Goal: Task Accomplishment & Management: Manage account settings

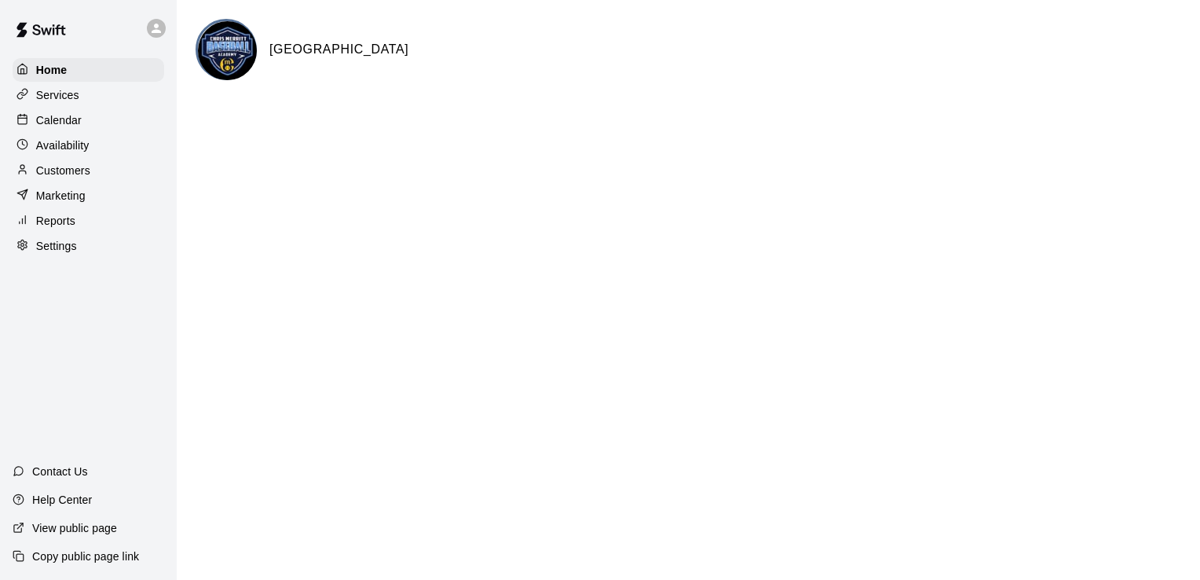
click at [66, 119] on p "Calendar" at bounding box center [59, 120] width 46 height 16
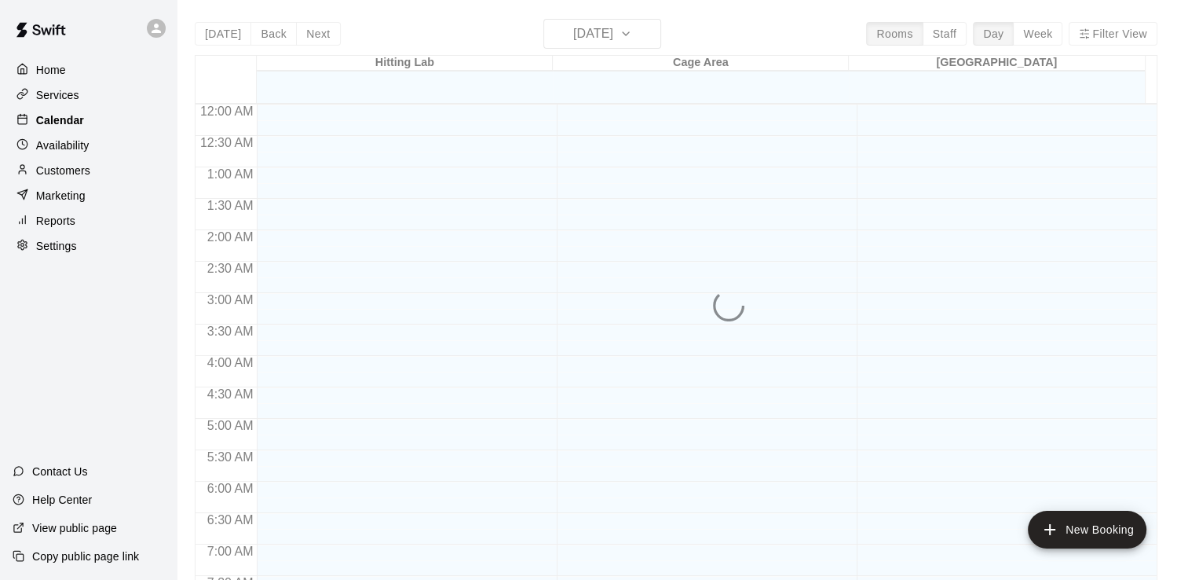
scroll to position [966, 0]
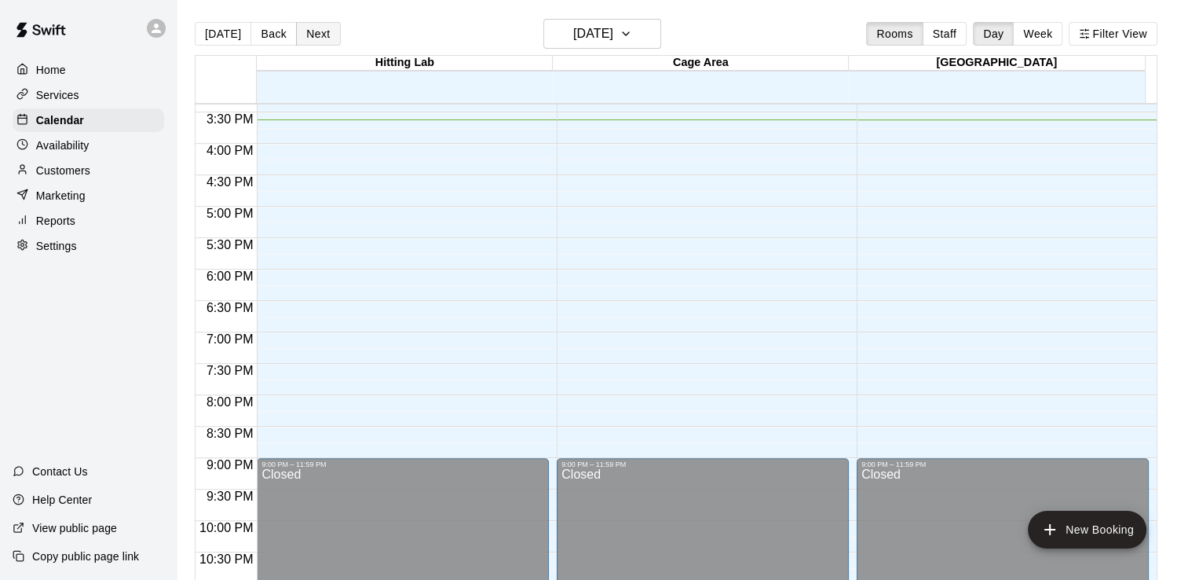
click at [326, 39] on button "Next" at bounding box center [318, 34] width 44 height 24
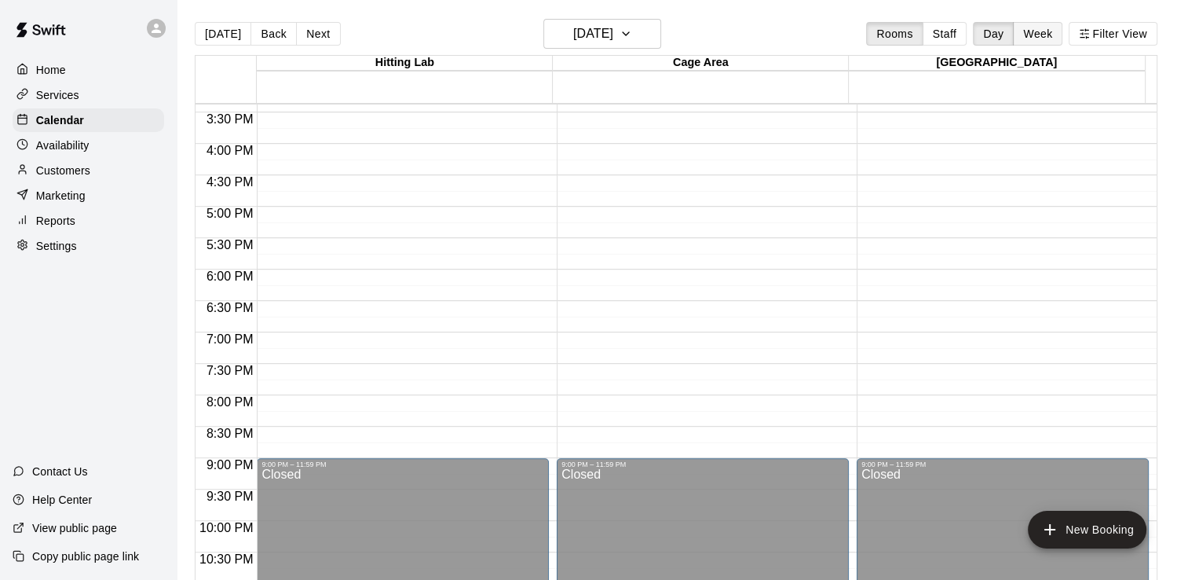
click at [1056, 38] on button "Week" at bounding box center [1037, 34] width 49 height 24
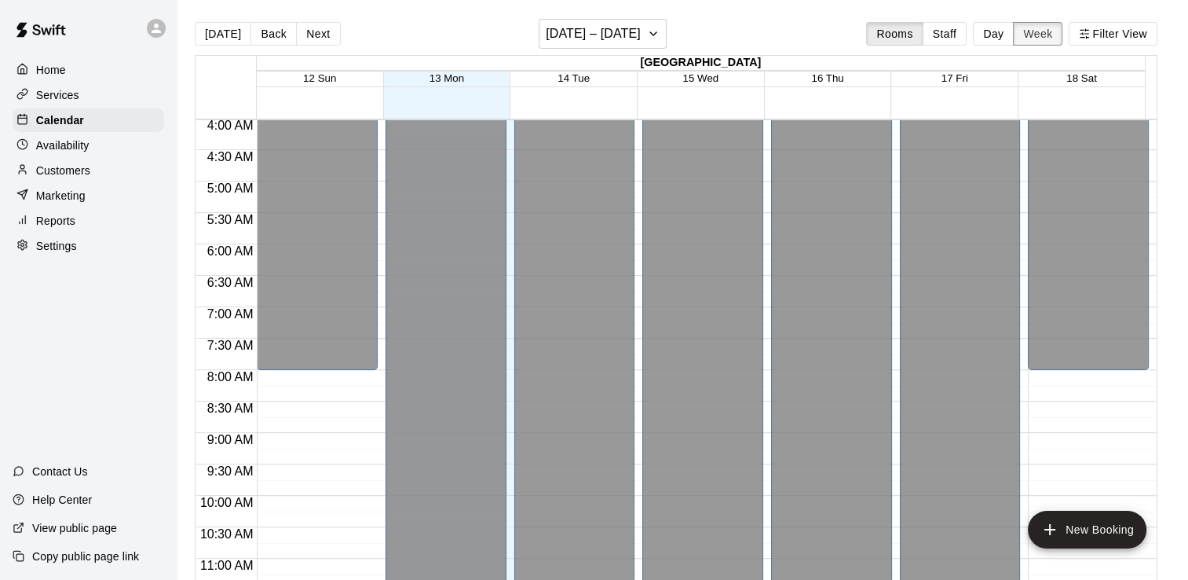
scroll to position [254, 0]
click at [323, 25] on button "Next" at bounding box center [318, 34] width 44 height 24
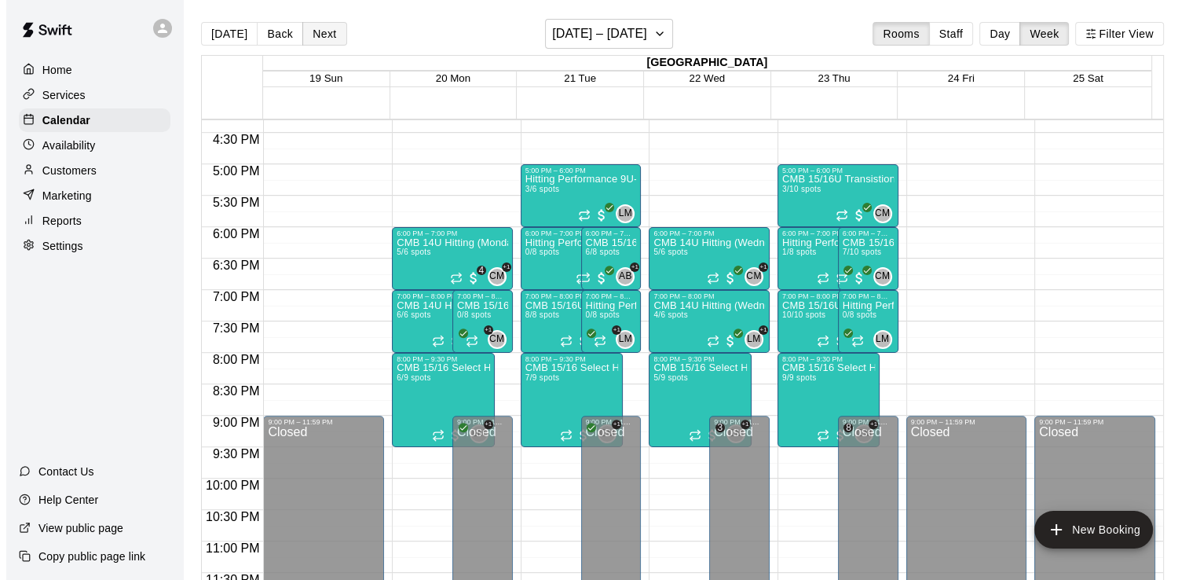
scroll to position [1030, 0]
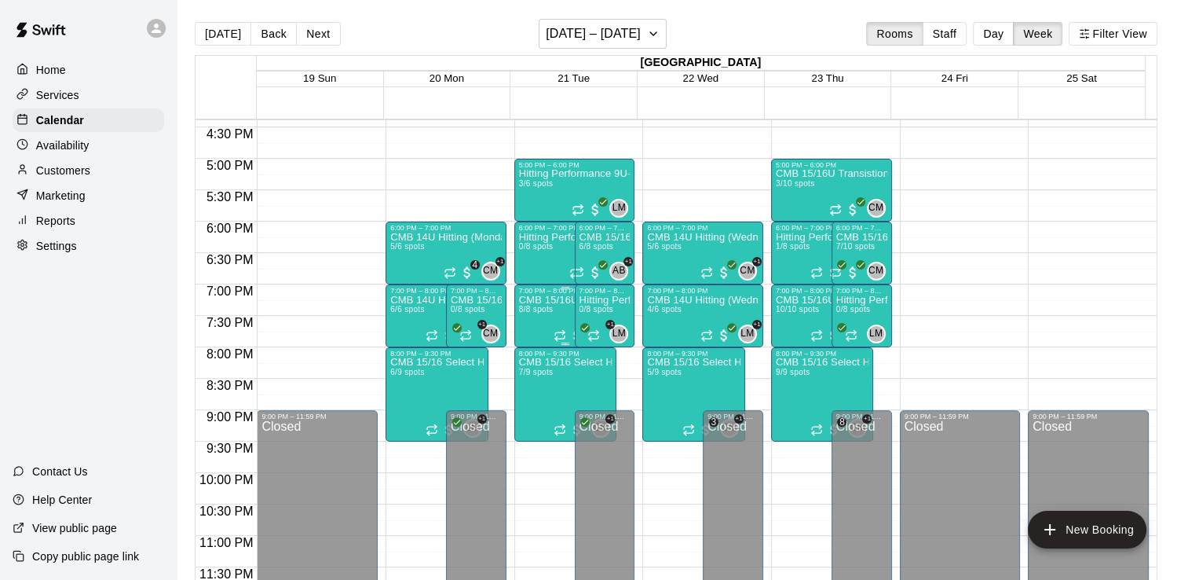
click at [537, 309] on span "8/8 spots" at bounding box center [536, 309] width 35 height 9
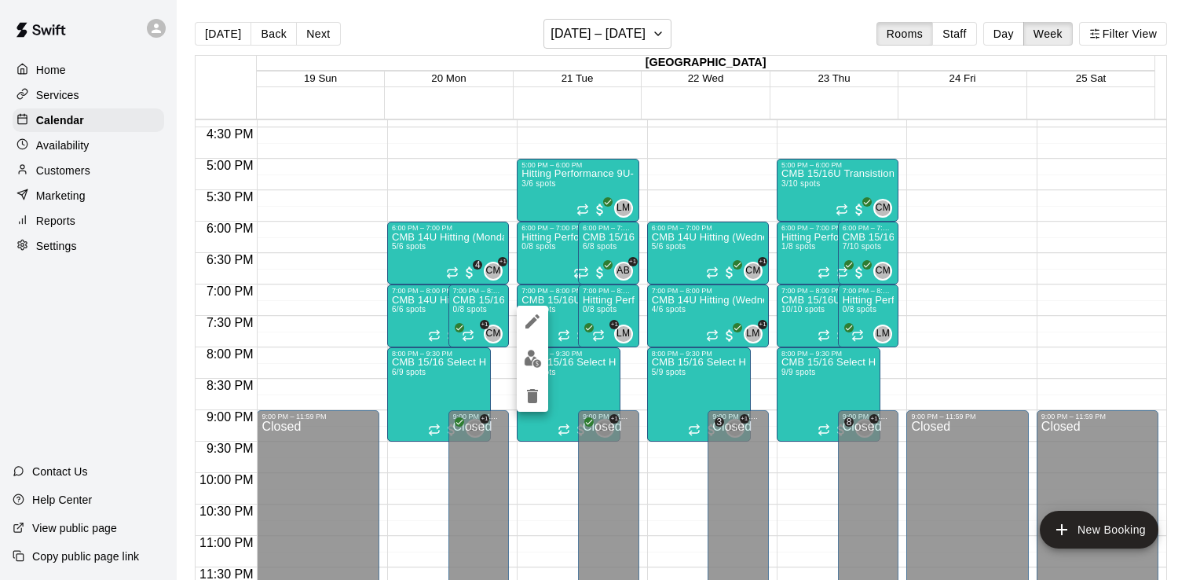
click at [534, 361] on img "edit" at bounding box center [533, 359] width 18 height 18
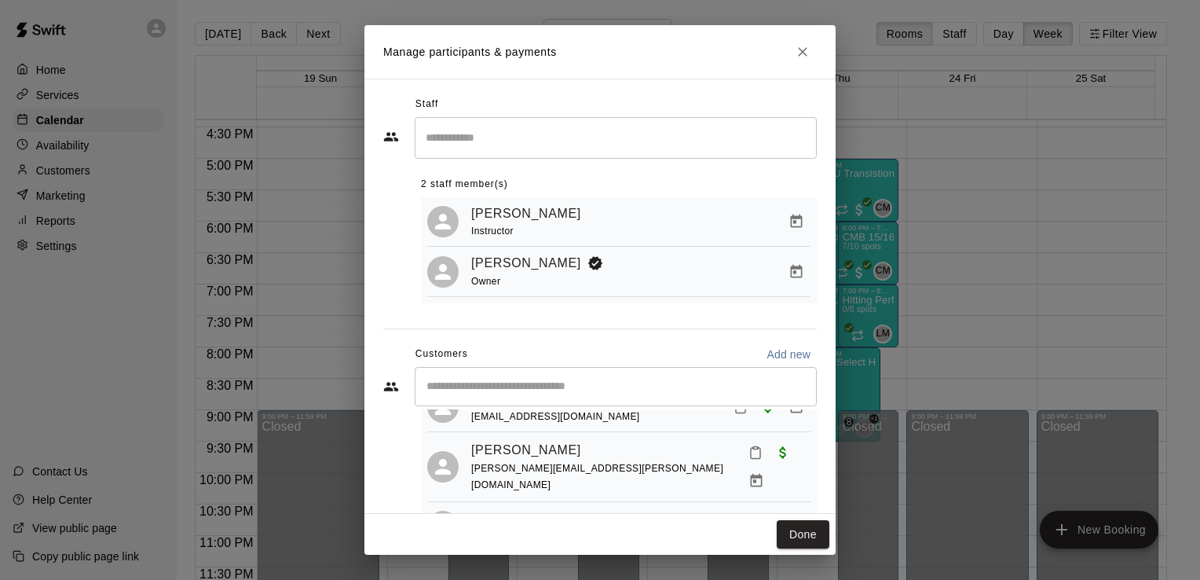
scroll to position [186, 0]
click at [763, 472] on icon "Manage bookings & payment" at bounding box center [757, 478] width 12 height 13
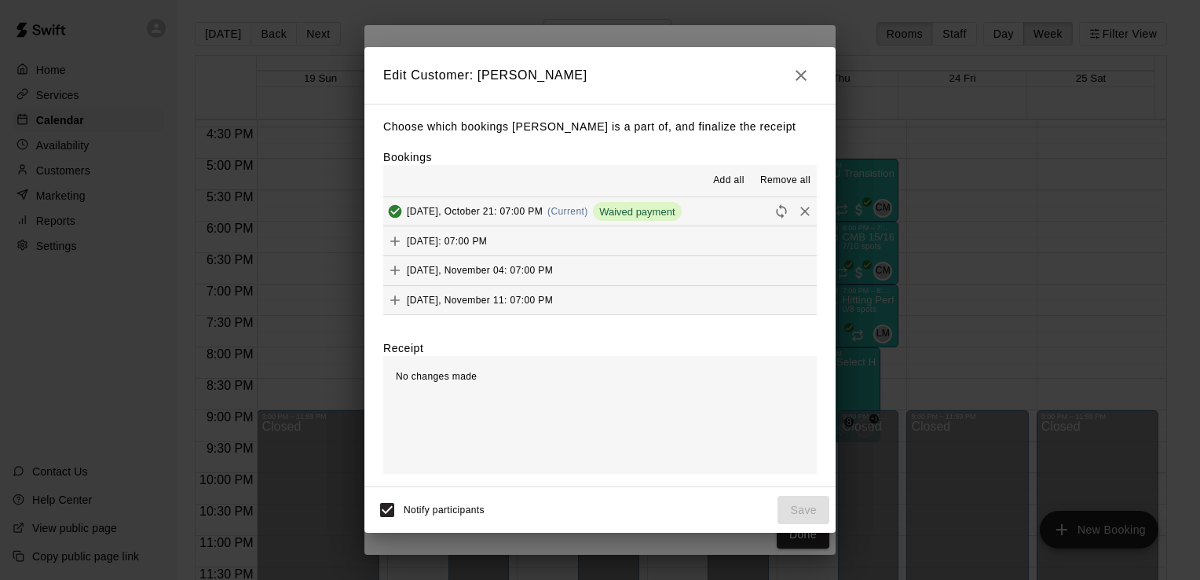
click at [789, 181] on span "Remove all" at bounding box center [785, 181] width 50 height 16
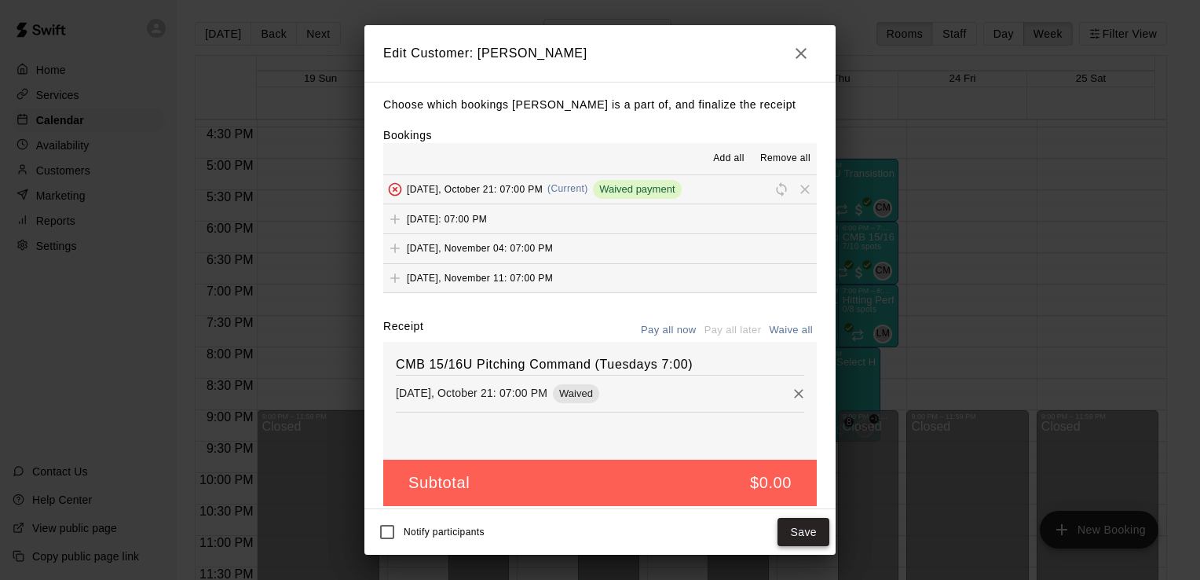
click at [811, 536] on button "Save" at bounding box center [804, 532] width 52 height 29
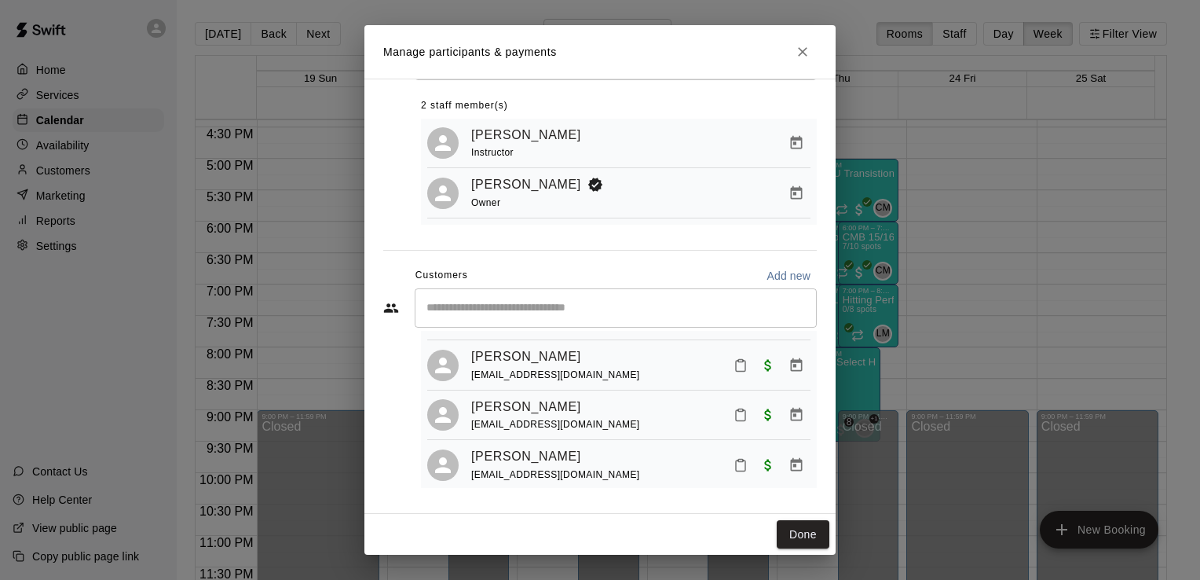
scroll to position [251, 0]
click at [815, 538] on button "Done" at bounding box center [803, 534] width 53 height 29
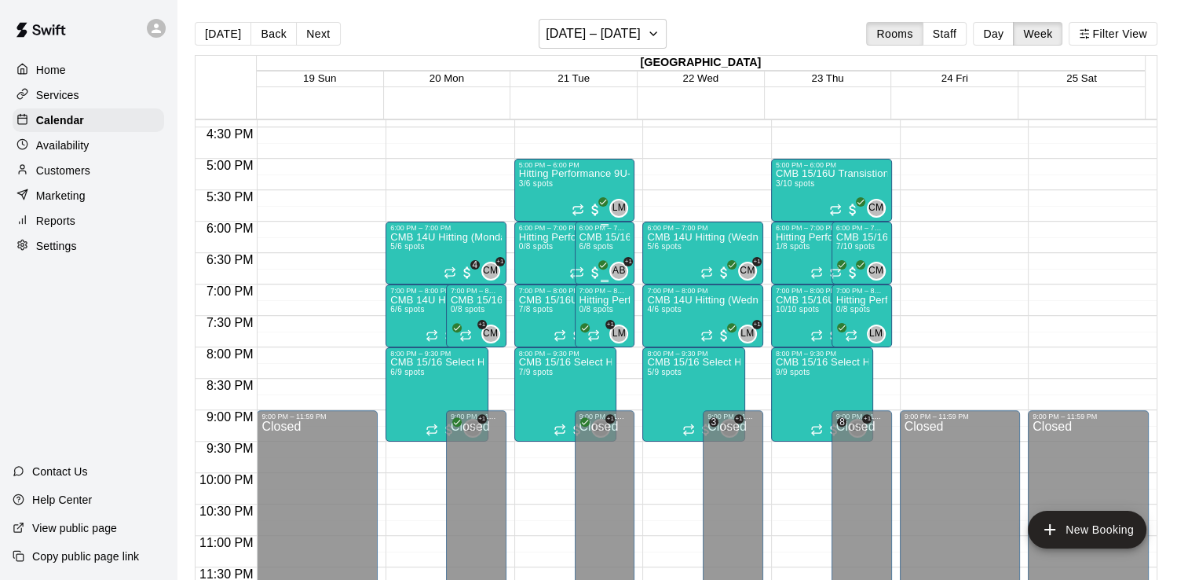
click at [605, 247] on span "6/8 spots" at bounding box center [597, 246] width 35 height 9
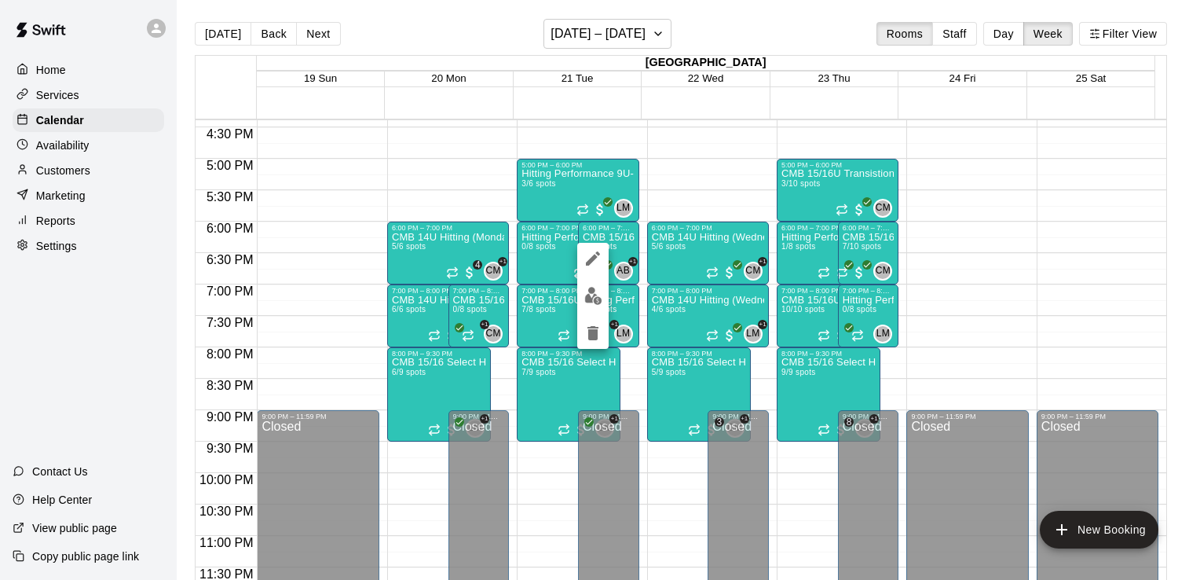
click at [594, 297] on img "edit" at bounding box center [593, 296] width 18 height 18
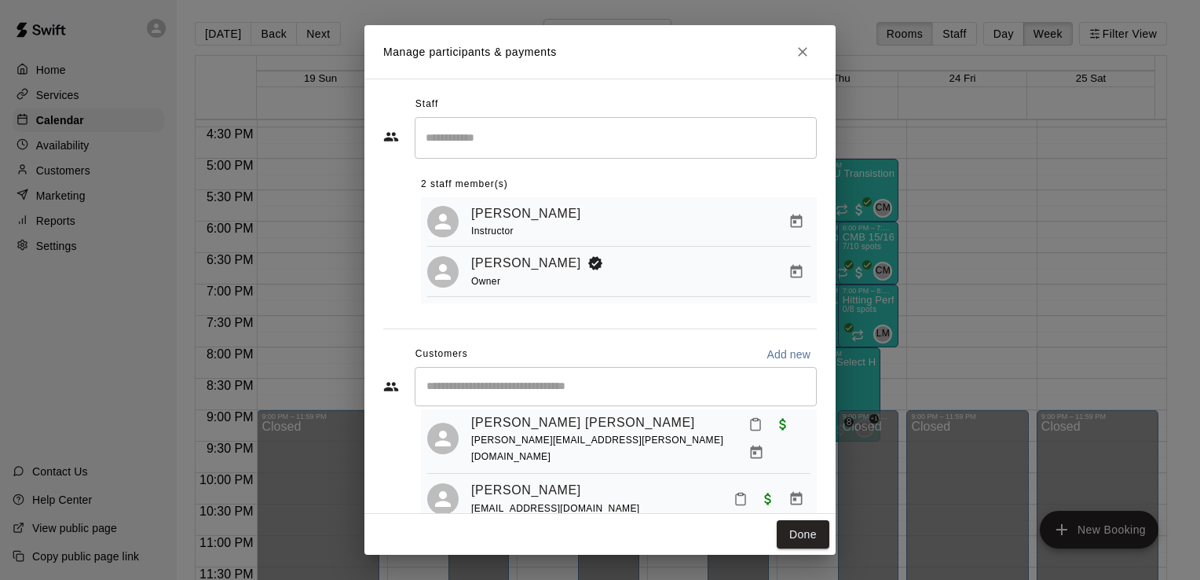
scroll to position [96, 0]
click at [763, 442] on icon "Manage bookings & payment" at bounding box center [757, 448] width 12 height 13
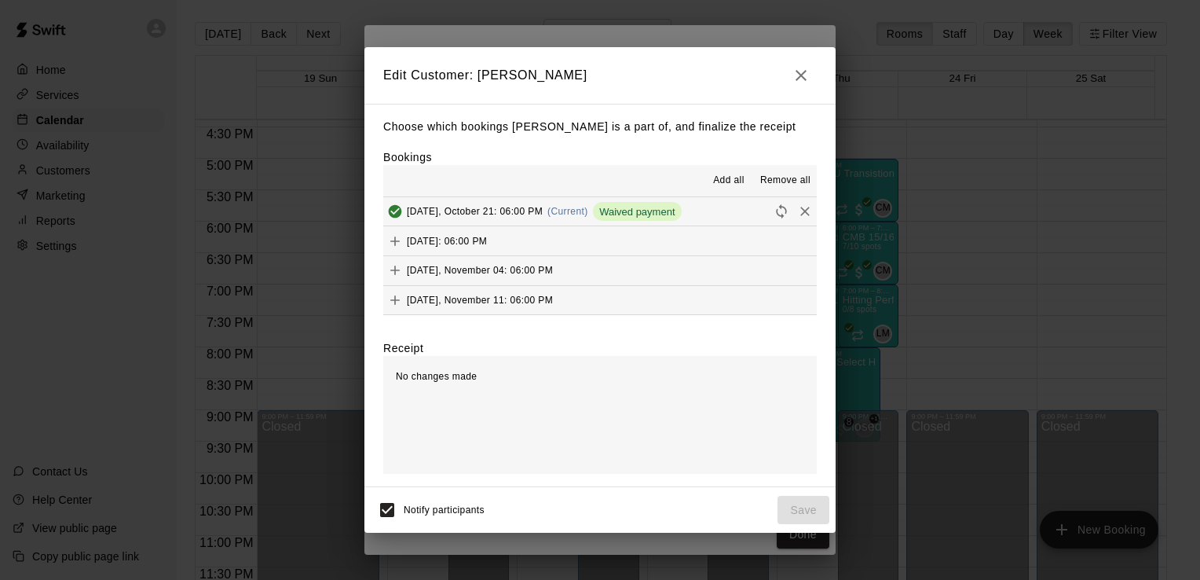
click at [789, 189] on span "Remove all" at bounding box center [785, 181] width 50 height 16
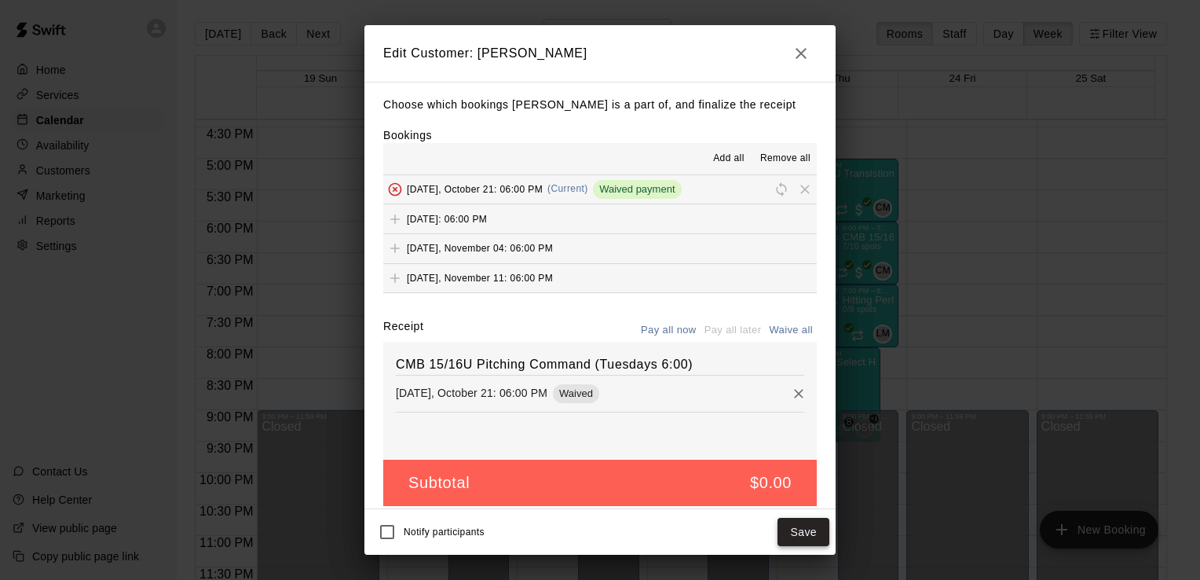
click at [789, 538] on button "Save" at bounding box center [804, 532] width 52 height 29
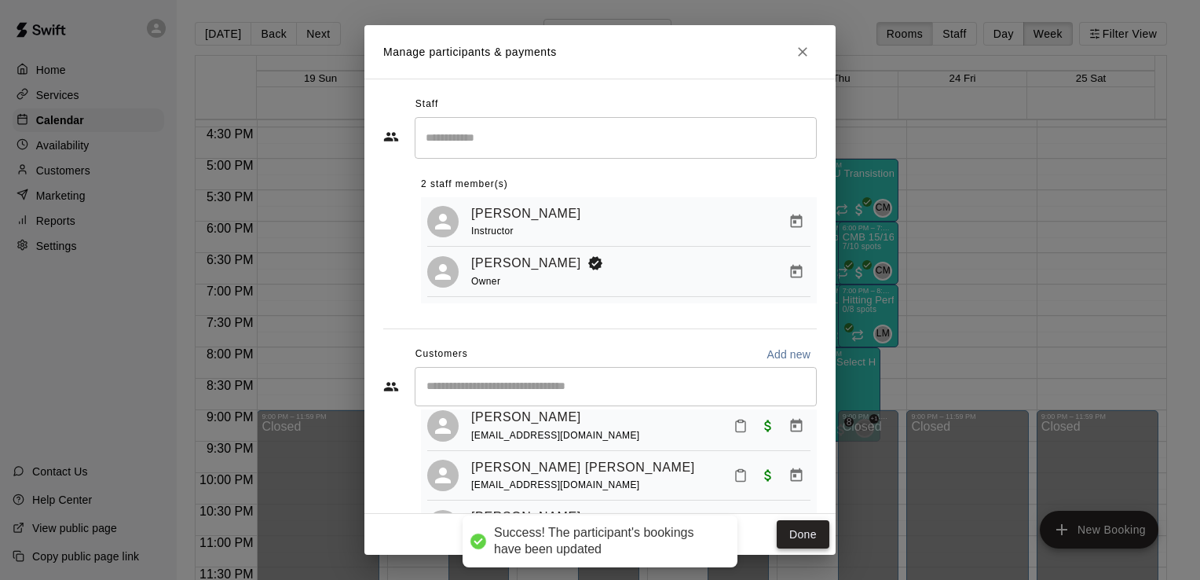
click at [804, 534] on button "Done" at bounding box center [803, 534] width 53 height 29
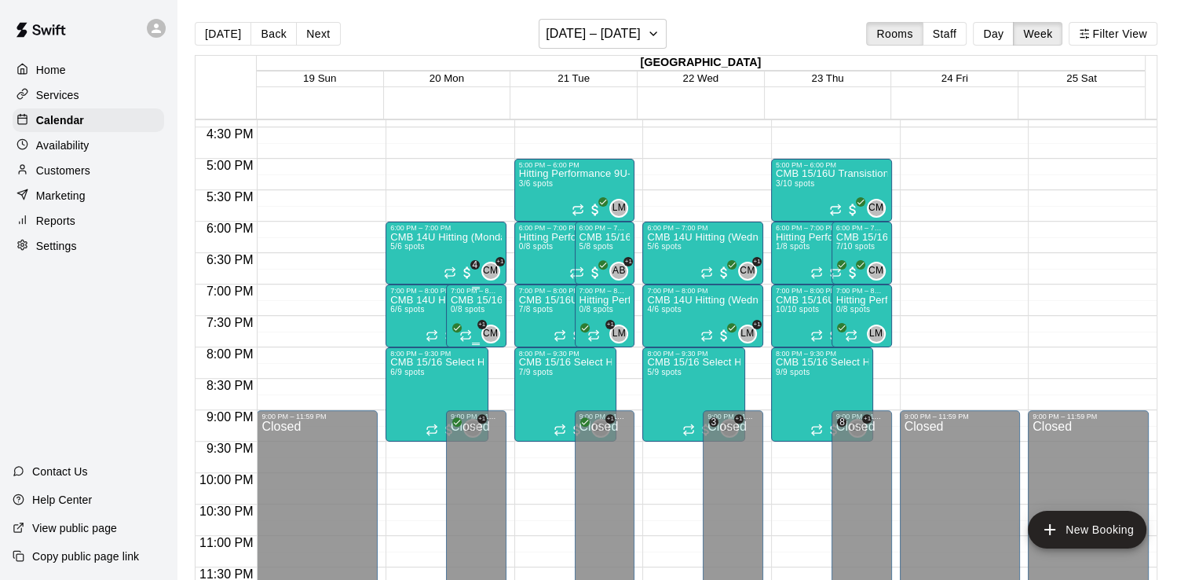
click at [490, 300] on p "CMB 15/16U Pitching Command (Mondays 7:00)" at bounding box center [476, 300] width 51 height 0
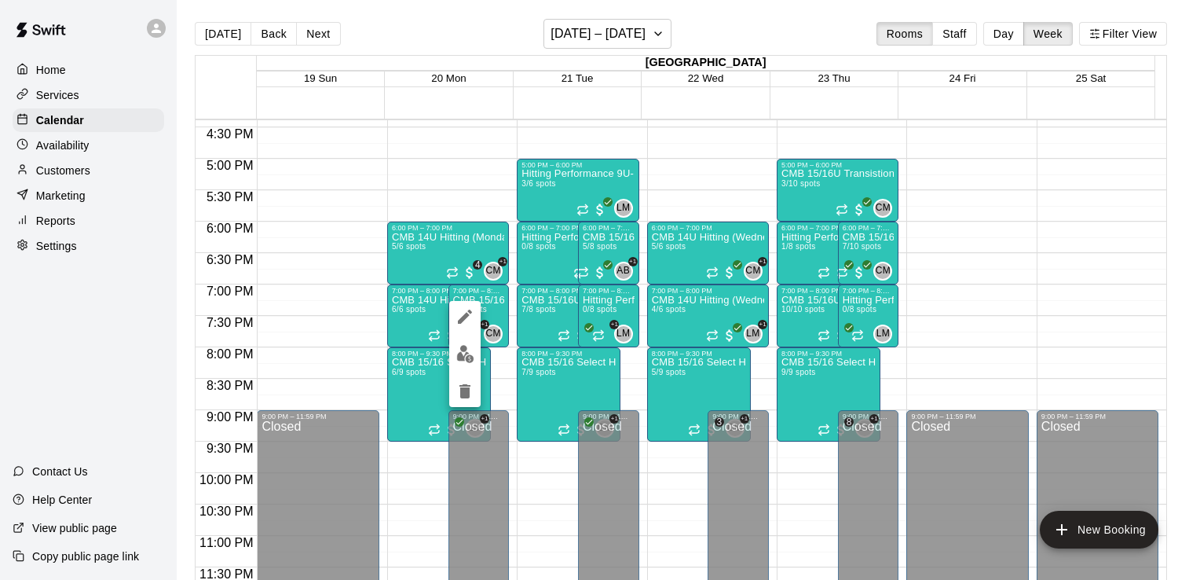
click at [467, 359] on img "edit" at bounding box center [465, 354] width 18 height 18
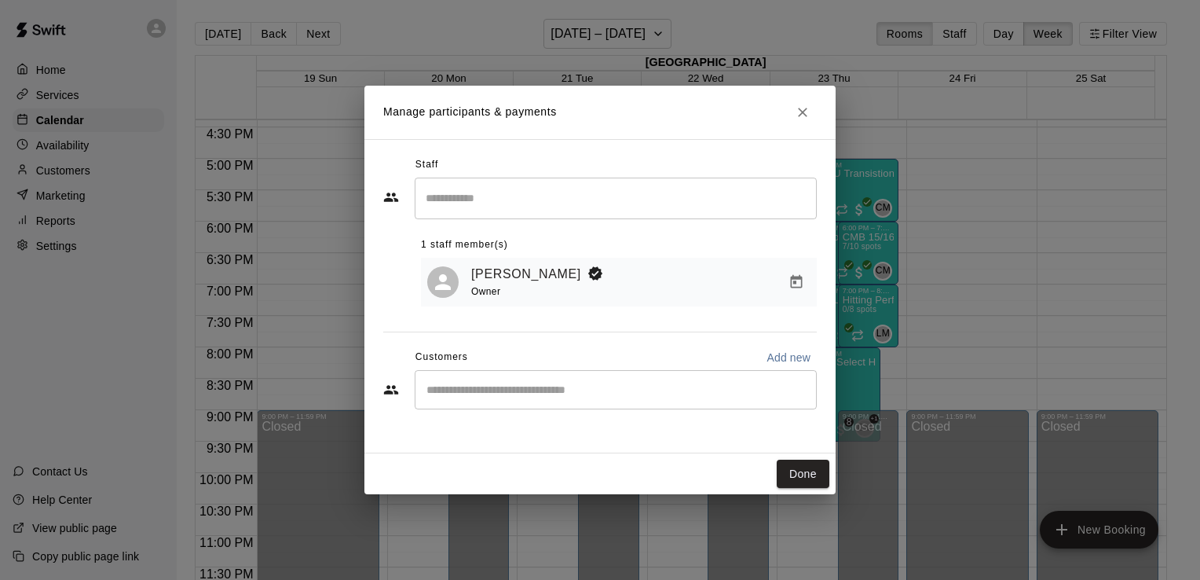
click at [551, 395] on input "Start typing to search customers..." at bounding box center [616, 390] width 388 height 16
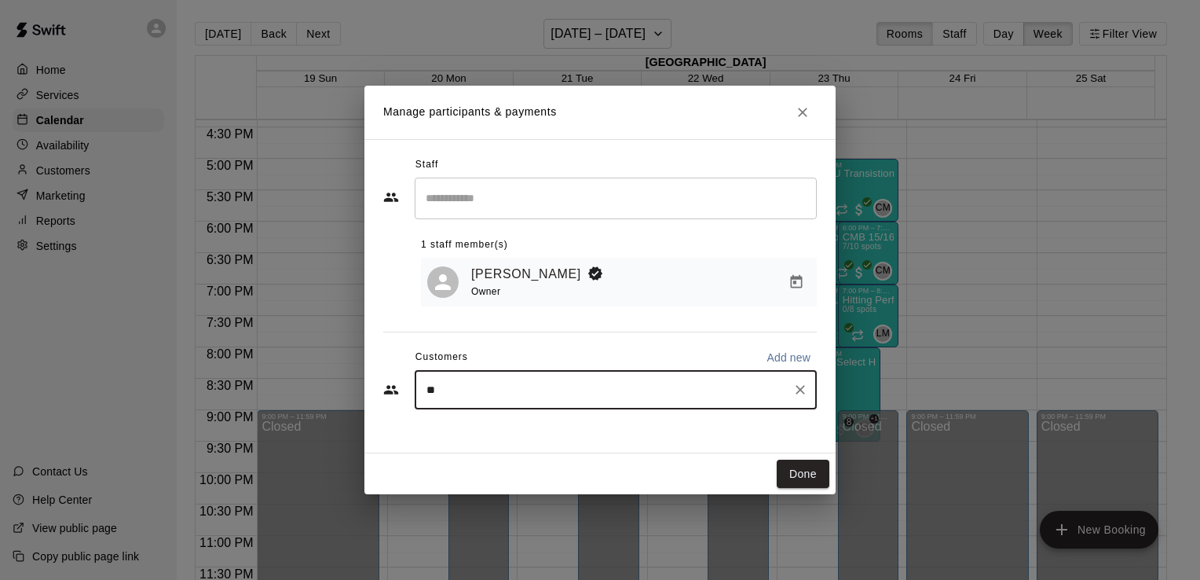
type input "***"
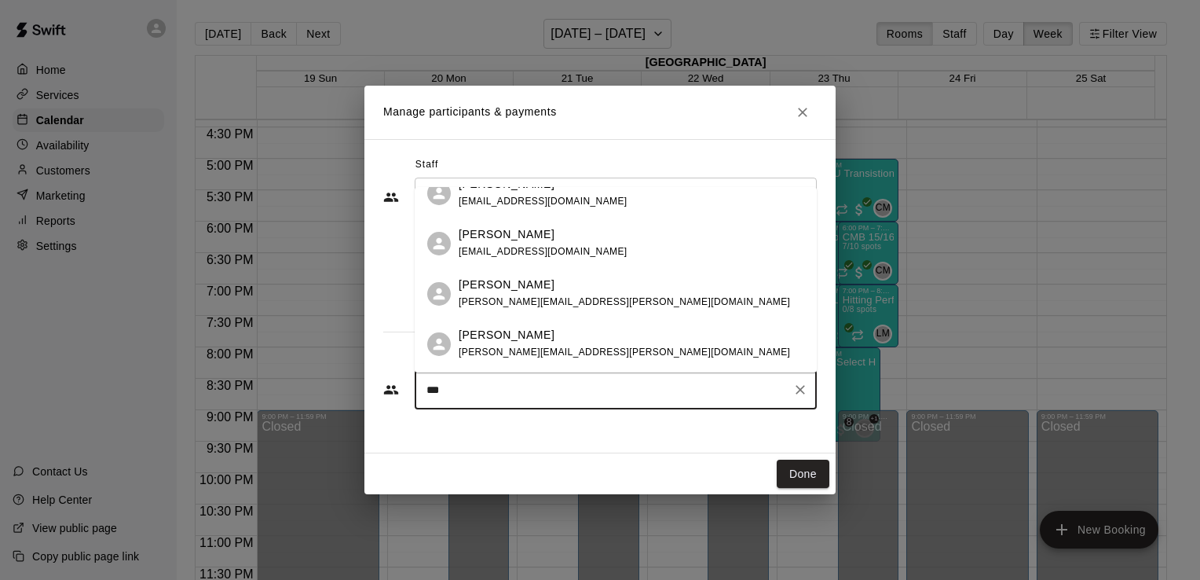
scroll to position [217, 0]
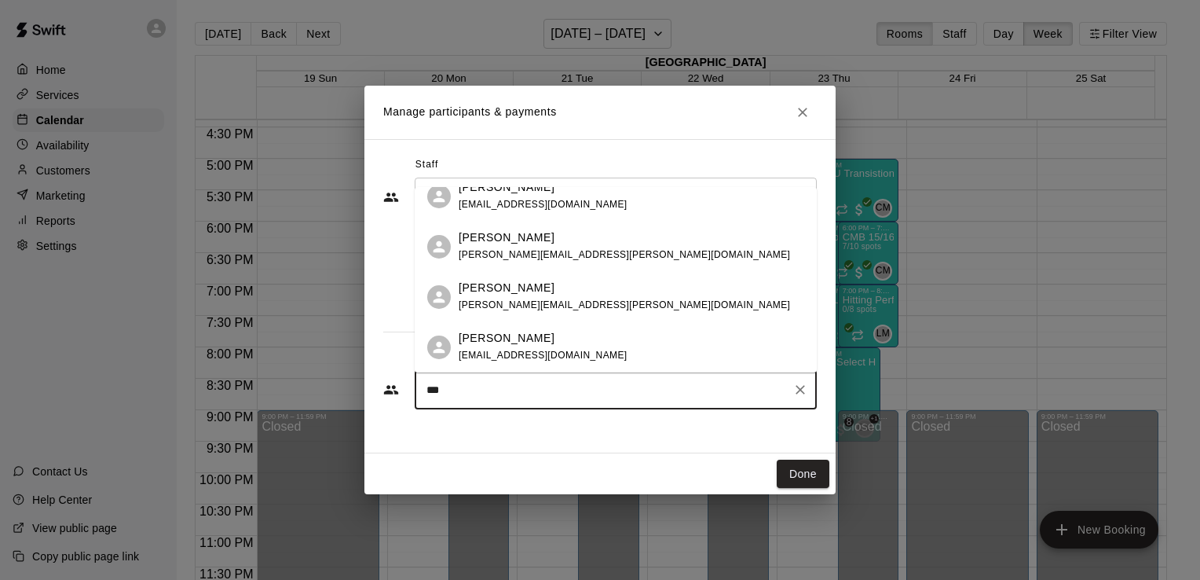
click at [509, 299] on span "[PERSON_NAME][EMAIL_ADDRESS][PERSON_NAME][DOMAIN_NAME]" at bounding box center [624, 304] width 331 height 11
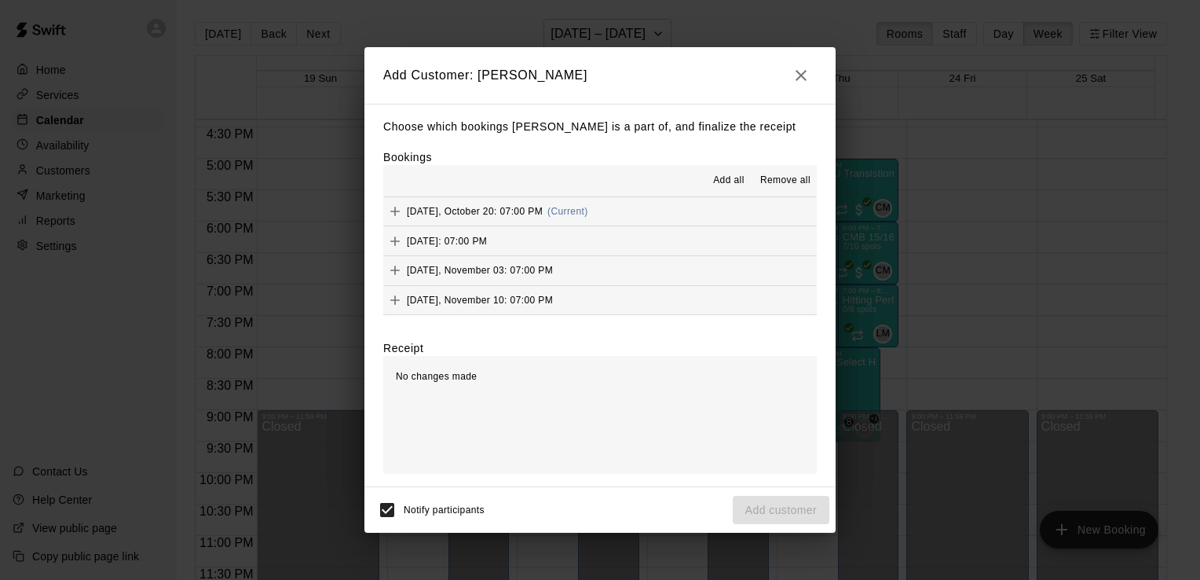
click at [791, 185] on span "Remove all" at bounding box center [785, 181] width 50 height 16
click at [735, 181] on span "Add all" at bounding box center [728, 181] width 31 height 16
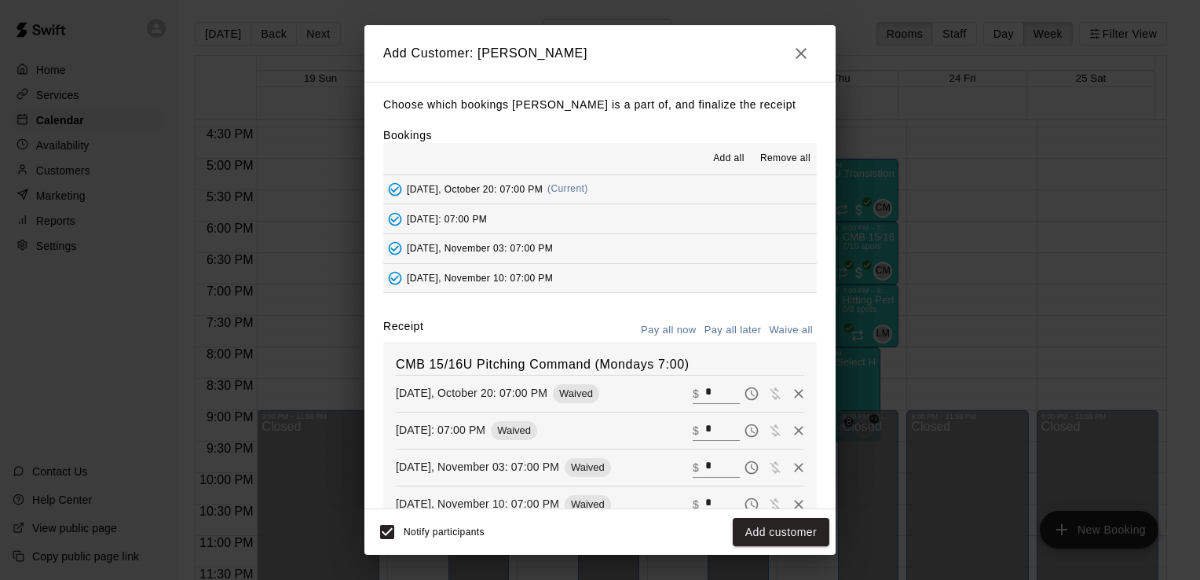
click at [789, 330] on button "Waive all" at bounding box center [791, 330] width 52 height 24
click at [798, 543] on button "Add customer" at bounding box center [781, 532] width 97 height 29
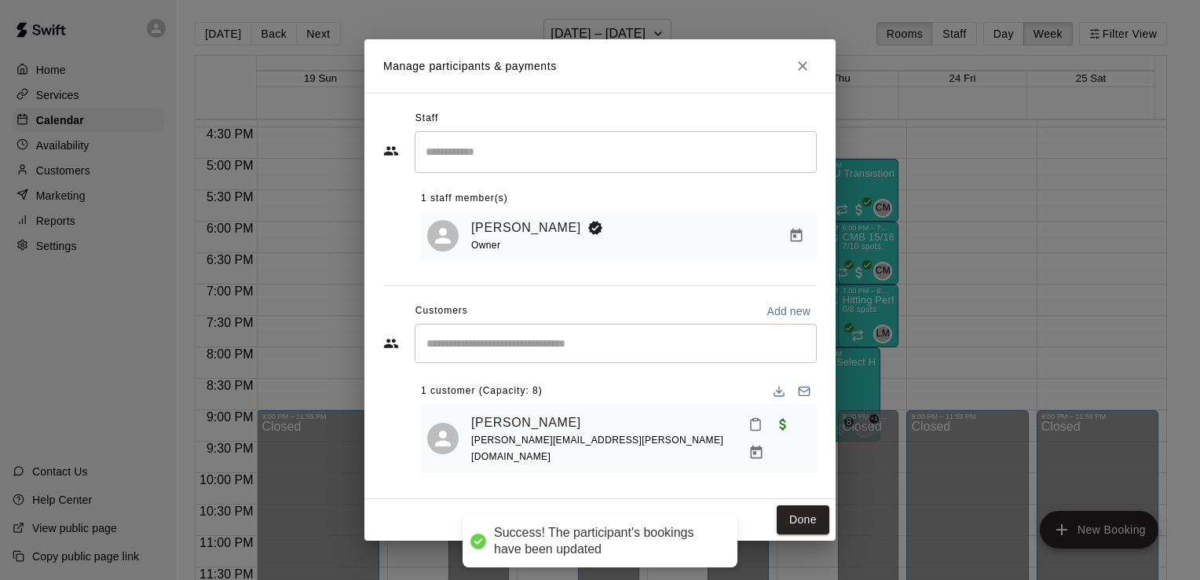
click at [632, 351] on input "Start typing to search customers..." at bounding box center [616, 343] width 388 height 16
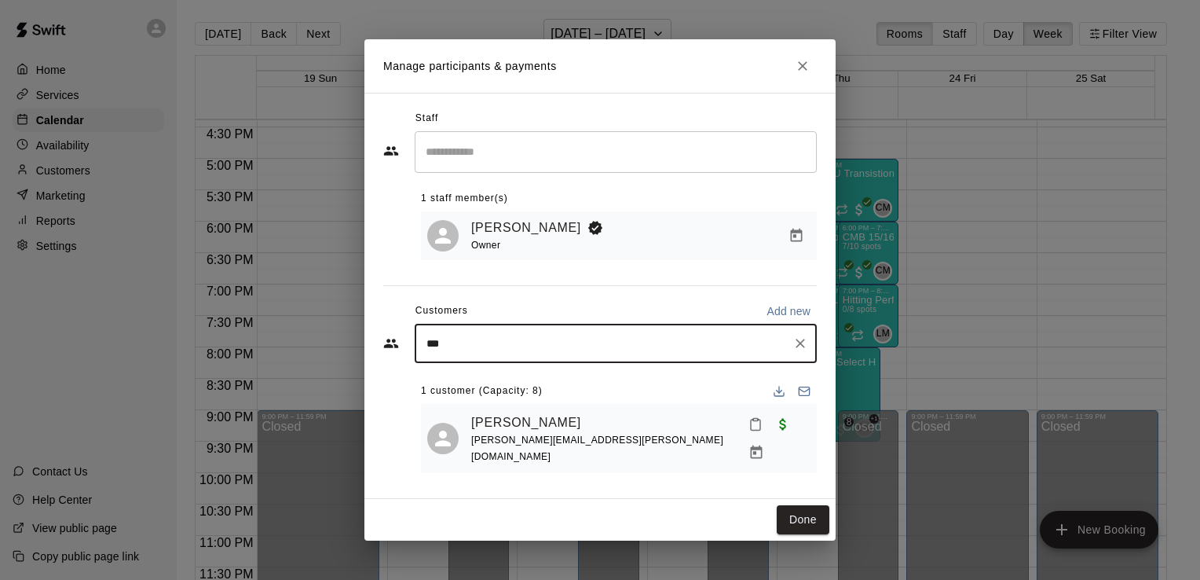
type input "****"
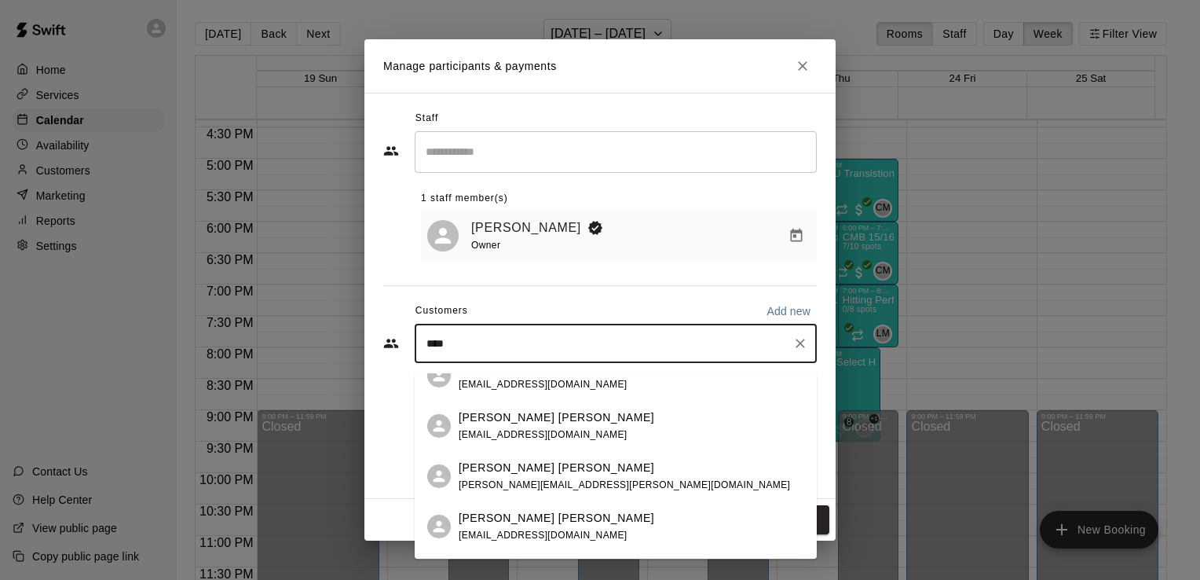
scroll to position [226, 0]
click at [529, 473] on div "[PERSON_NAME] Paulsrud [EMAIL_ADDRESS][PERSON_NAME][DOMAIN_NAME]" at bounding box center [624, 474] width 331 height 34
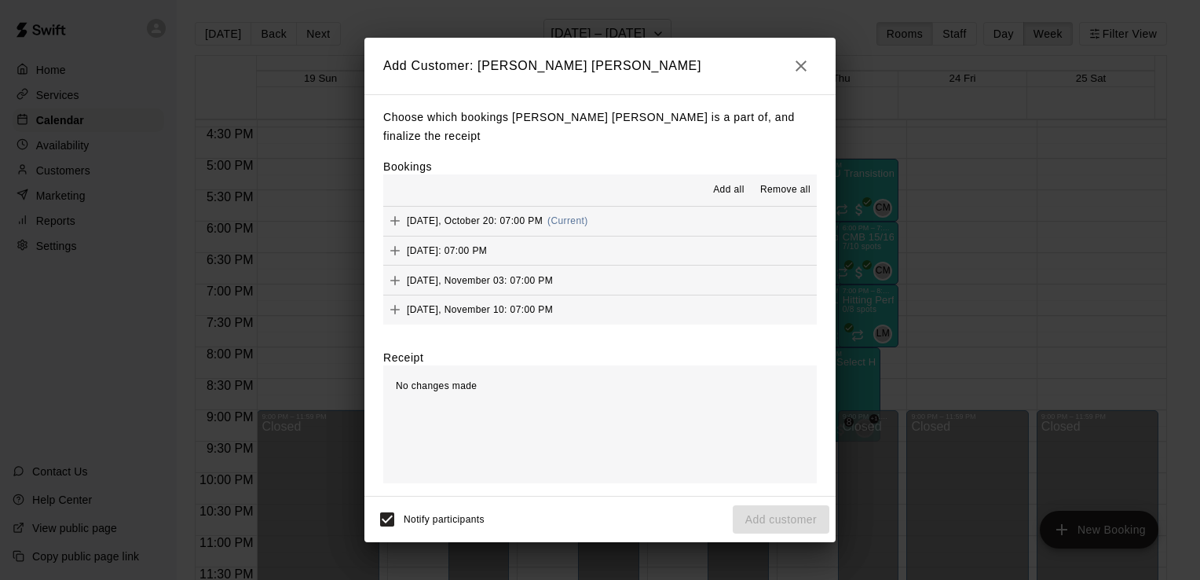
click at [746, 185] on button "Add all" at bounding box center [729, 190] width 50 height 25
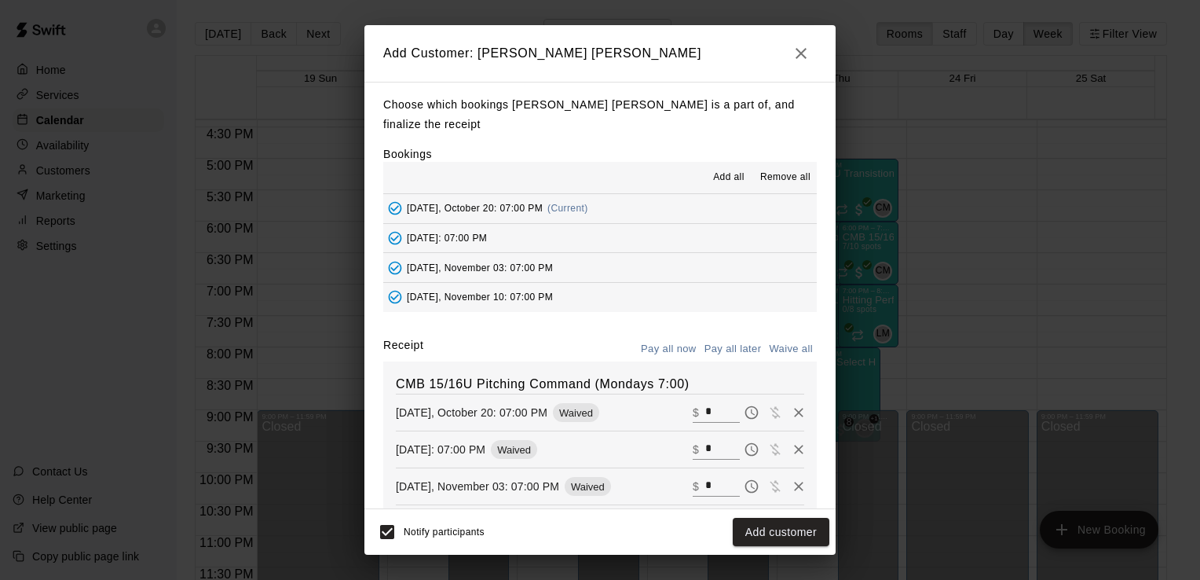
click at [785, 337] on button "Waive all" at bounding box center [791, 349] width 52 height 24
click at [794, 532] on button "Add customer" at bounding box center [781, 532] width 97 height 29
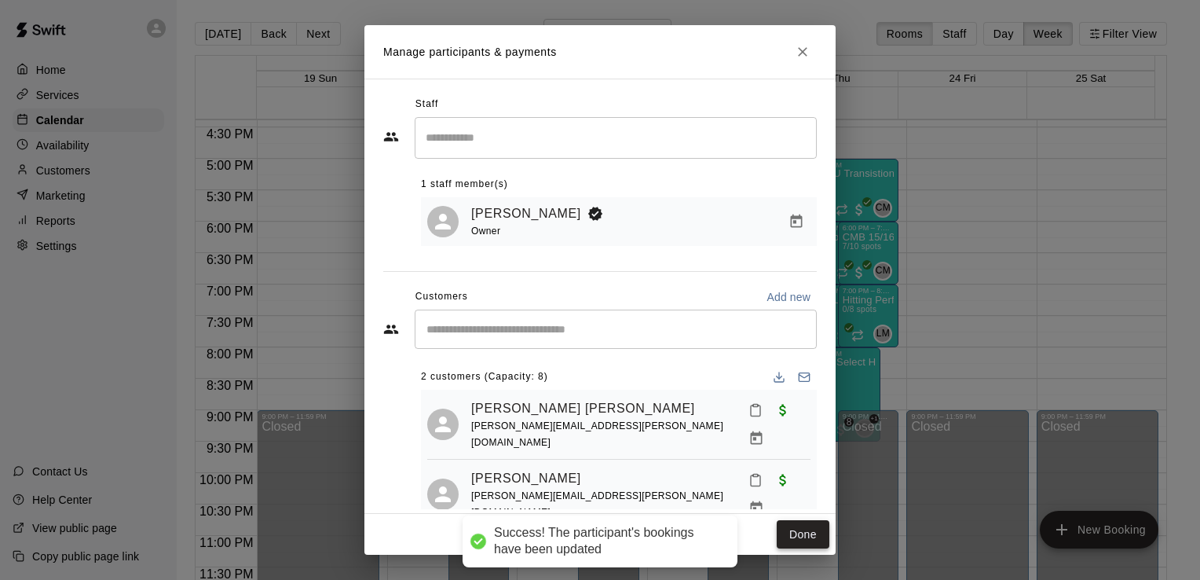
click at [808, 536] on button "Done" at bounding box center [803, 534] width 53 height 29
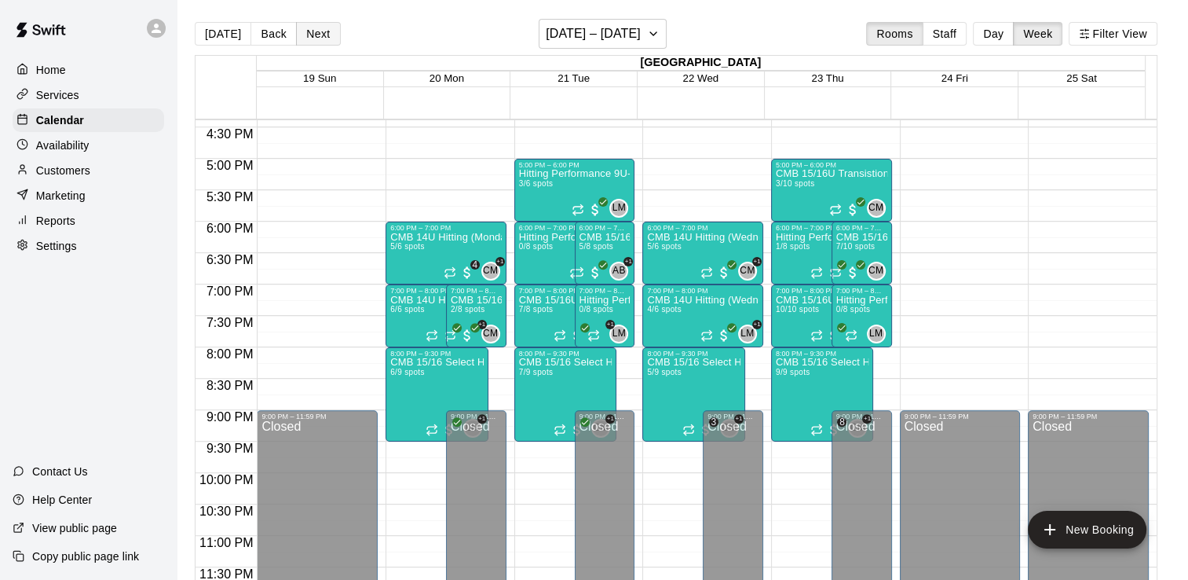
click at [330, 31] on button "Next" at bounding box center [318, 34] width 44 height 24
click at [549, 313] on span "2/8 spots" at bounding box center [536, 309] width 35 height 9
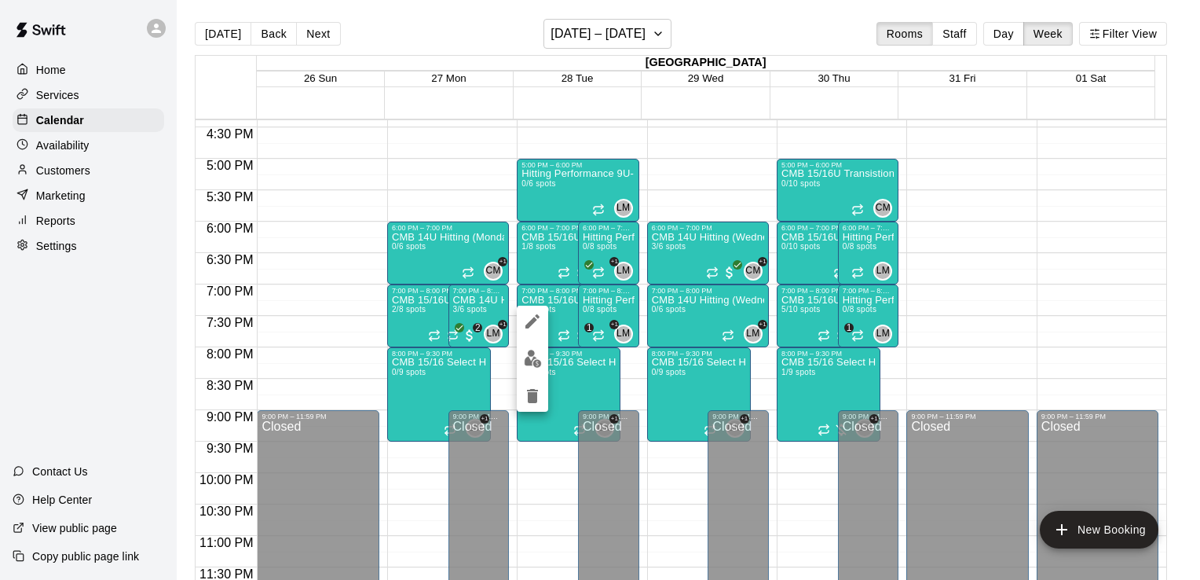
click at [531, 363] on img "edit" at bounding box center [533, 359] width 18 height 18
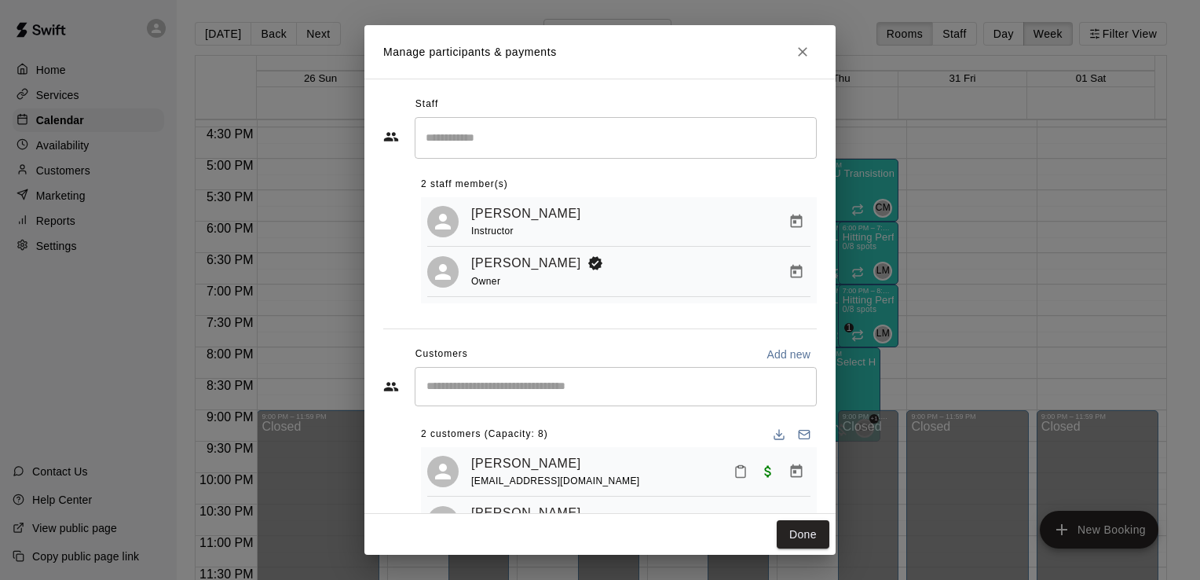
scroll to position [0, 0]
click at [802, 51] on icon "Close" at bounding box center [802, 51] width 9 height 9
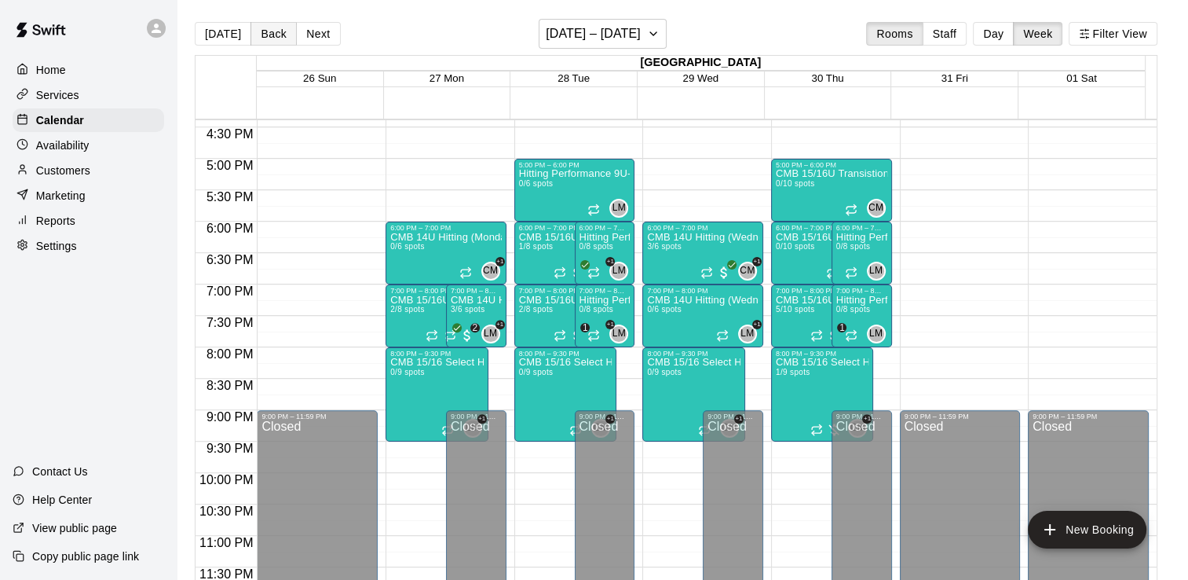
click at [277, 35] on button "Back" at bounding box center [274, 34] width 46 height 24
click at [537, 374] on span "7/9 spots" at bounding box center [536, 372] width 35 height 9
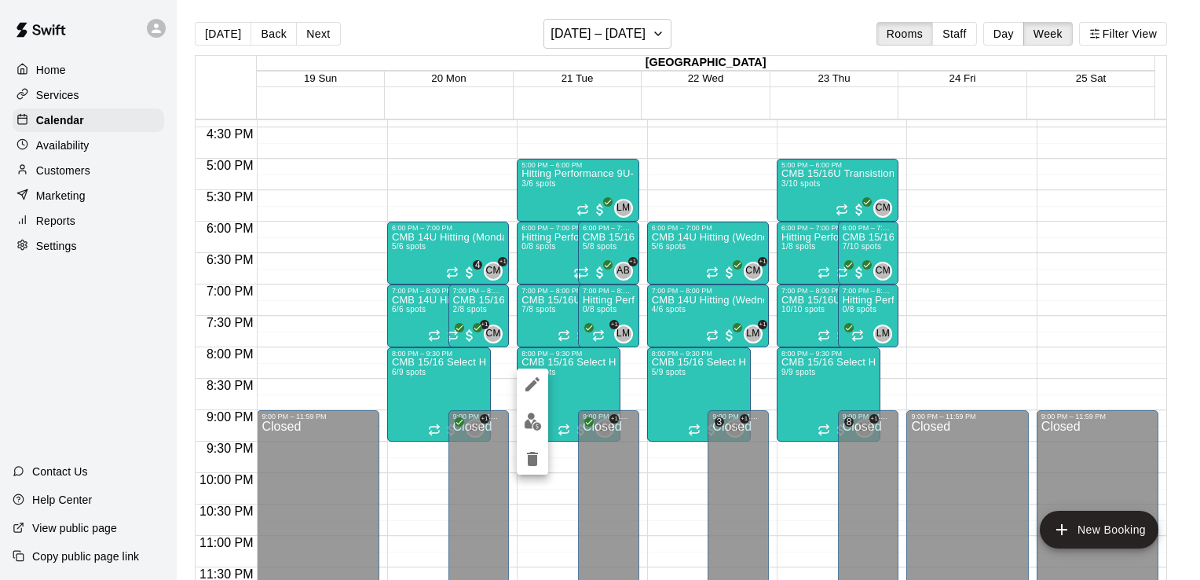
click at [542, 430] on button "edit" at bounding box center [532, 421] width 31 height 31
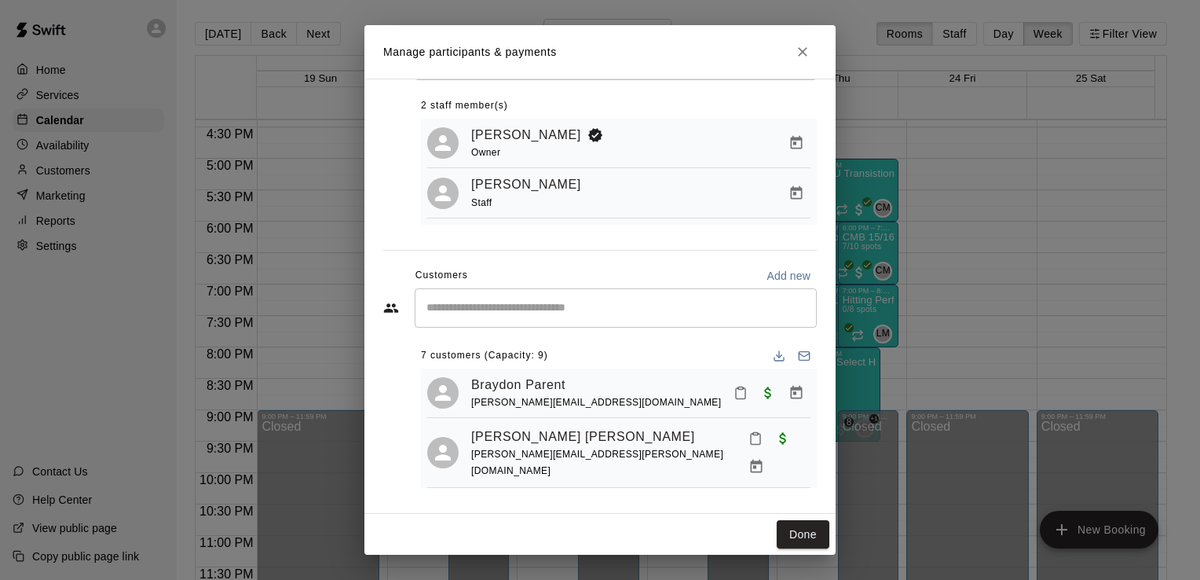
click at [813, 52] on button "Close" at bounding box center [803, 52] width 28 height 28
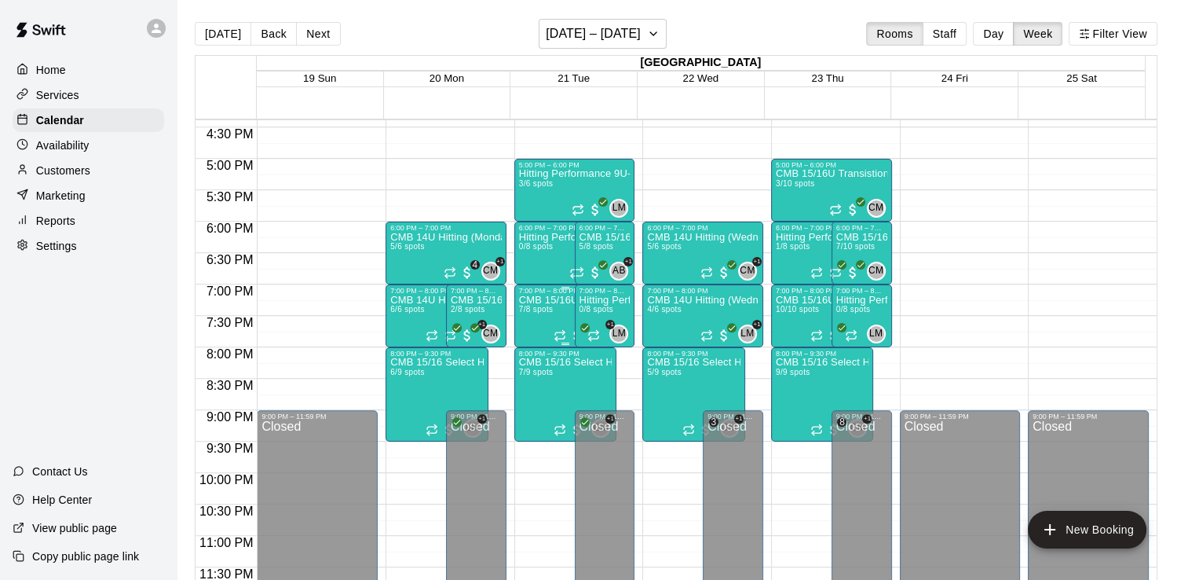
click at [540, 307] on span "7/8 spots" at bounding box center [536, 309] width 35 height 9
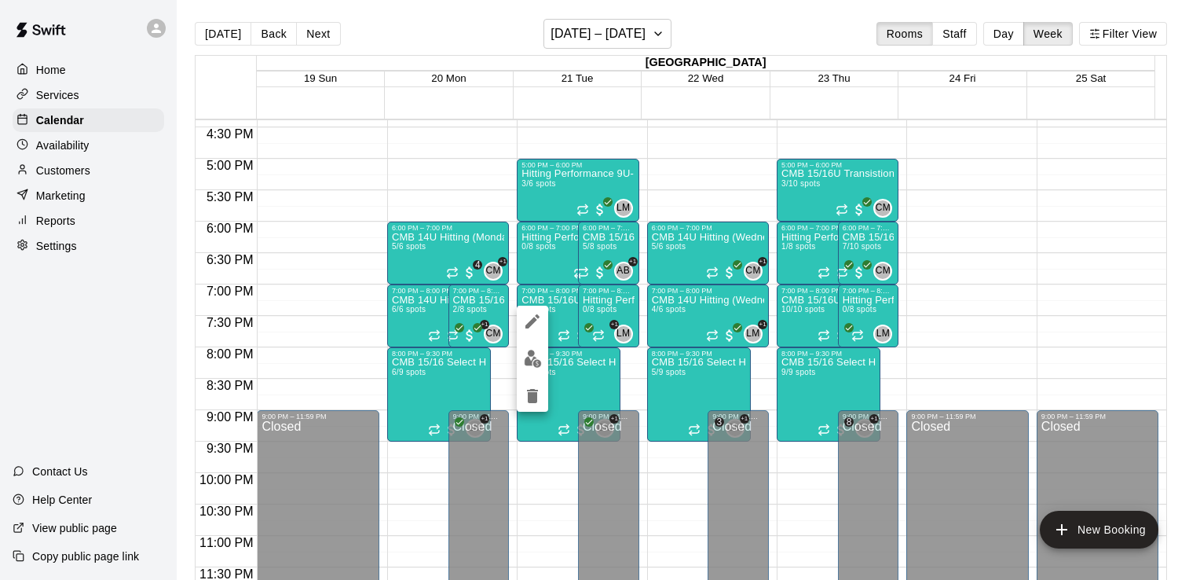
click at [531, 358] on img "edit" at bounding box center [533, 359] width 18 height 18
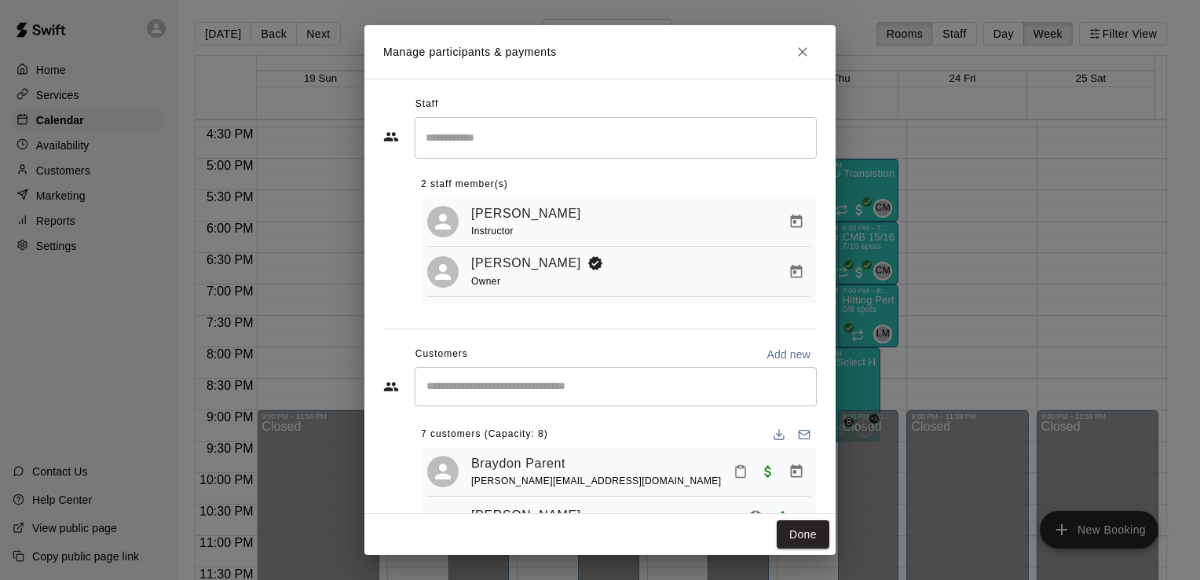
click at [814, 53] on button "Close" at bounding box center [803, 52] width 28 height 28
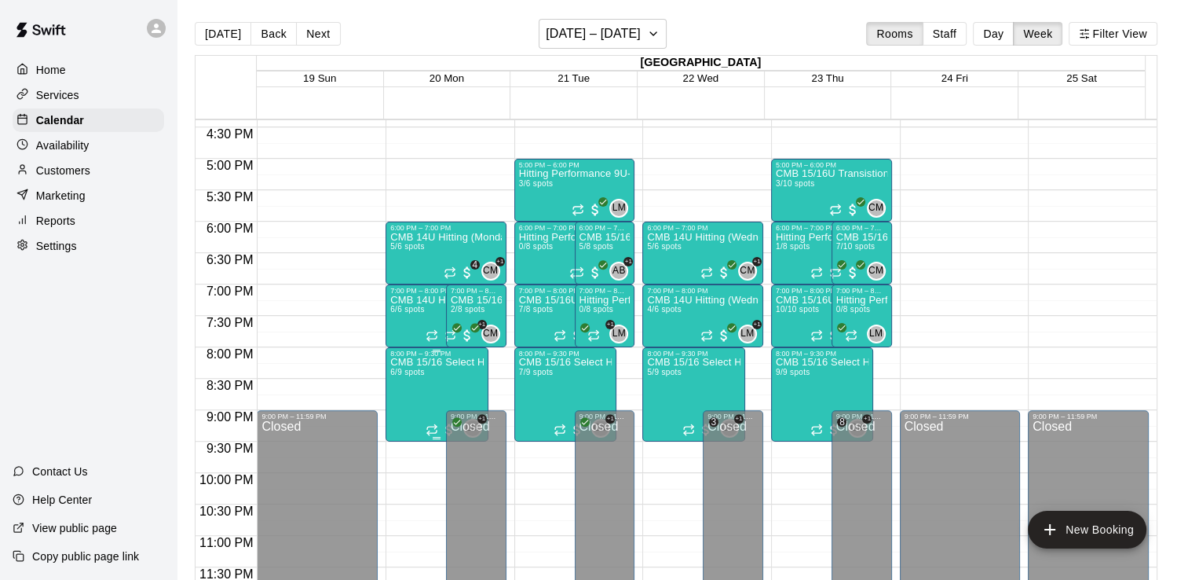
click at [429, 362] on p "CMB 15/16 Select Hitting (Mondays)" at bounding box center [436, 362] width 93 height 0
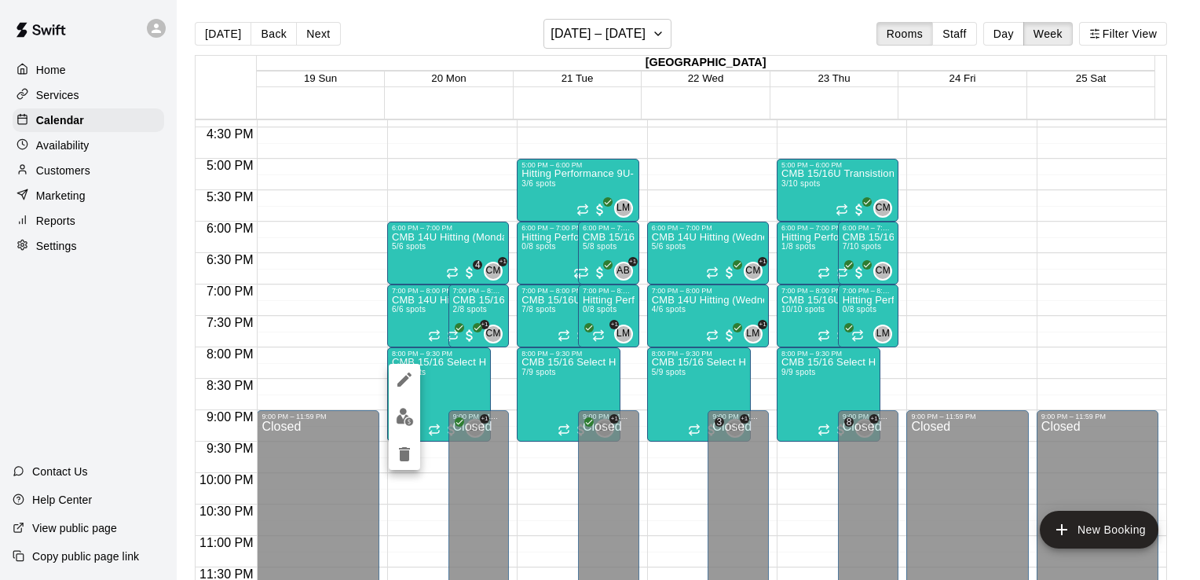
click at [415, 415] on button "edit" at bounding box center [404, 416] width 31 height 31
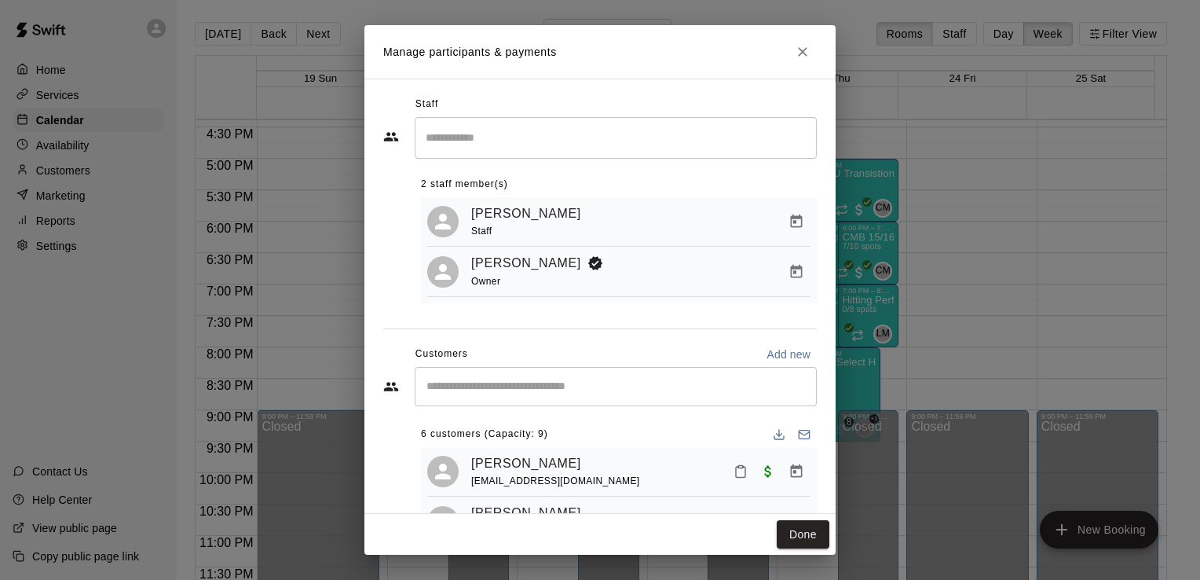
click at [803, 51] on icon "Close" at bounding box center [802, 51] width 9 height 9
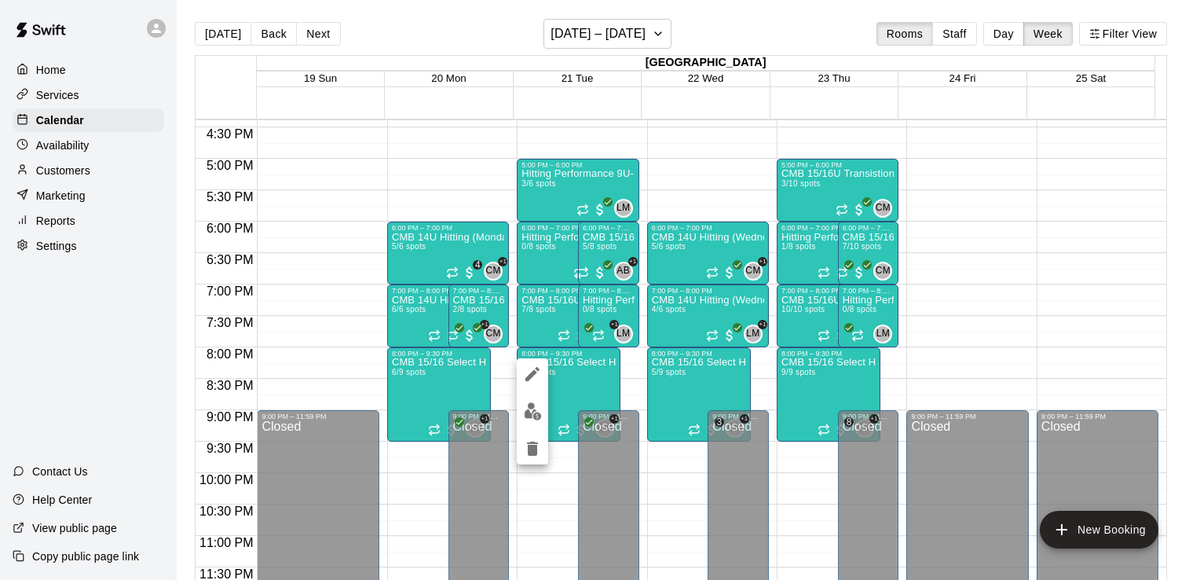
click at [538, 420] on button "edit" at bounding box center [532, 411] width 31 height 31
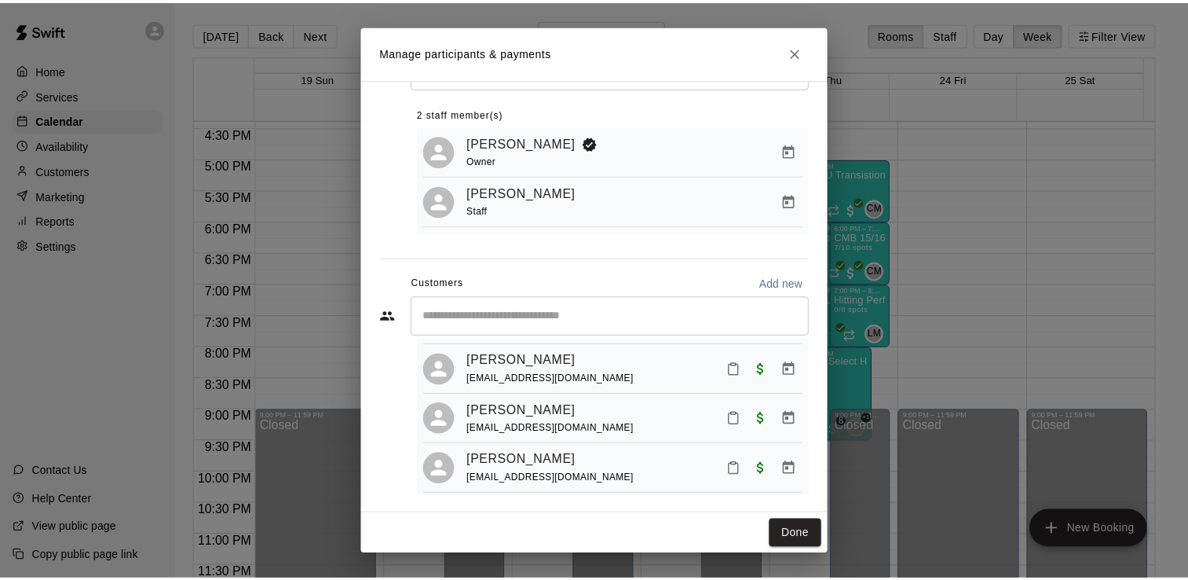
scroll to position [82, 0]
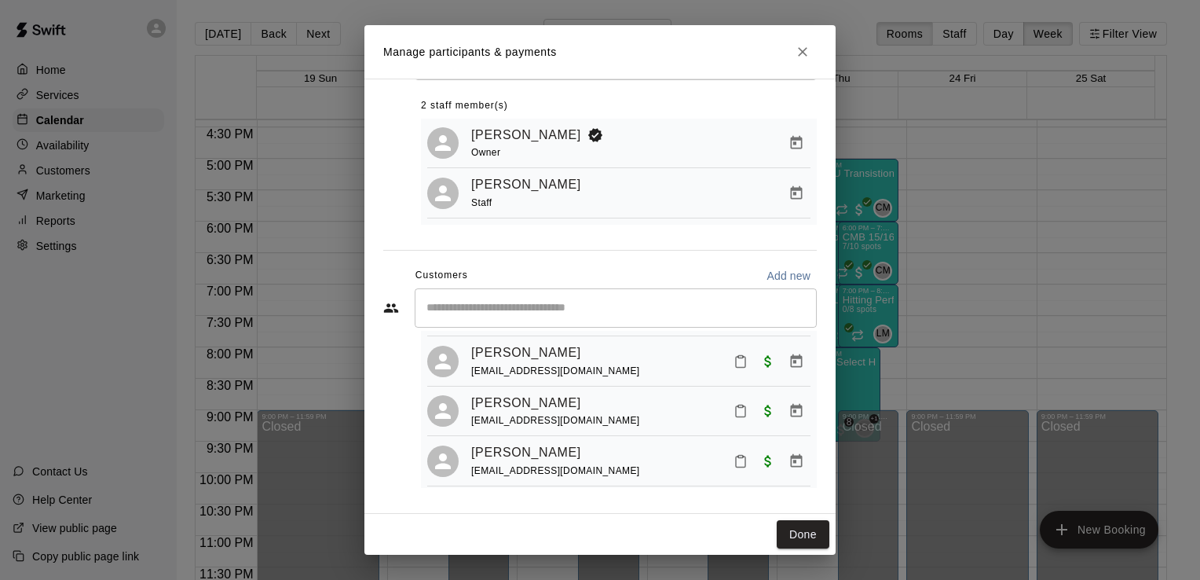
click at [802, 51] on icon "Close" at bounding box center [802, 51] width 9 height 9
